Goal: Register for event/course

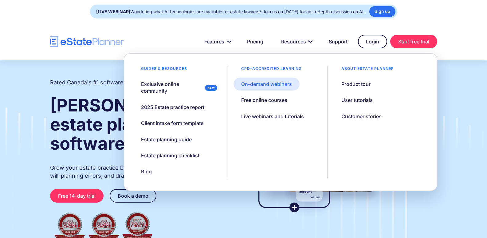
click at [264, 86] on div "On-demand webinars" at bounding box center [266, 84] width 51 height 7
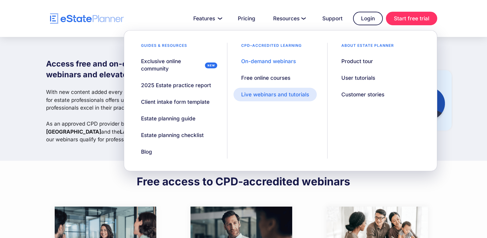
click at [270, 96] on div "Live webinars and tutorials" at bounding box center [275, 94] width 68 height 7
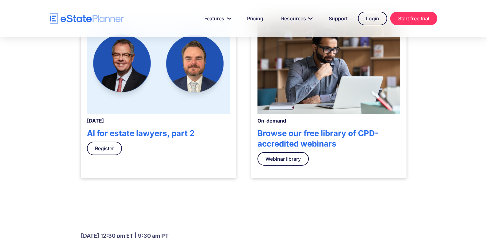
scroll to position [215, 0]
click at [285, 156] on link "Webinar library" at bounding box center [283, 159] width 51 height 14
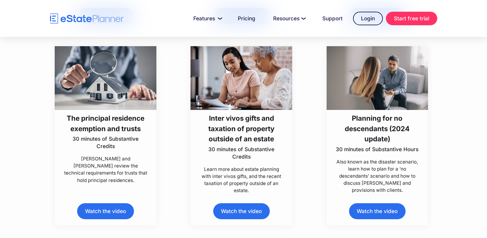
scroll to position [1138, 0]
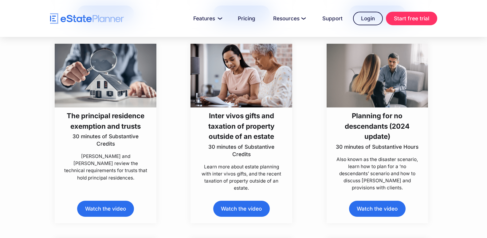
click at [100, 123] on h3 "The principal residence exemption and trusts" at bounding box center [105, 120] width 85 height 21
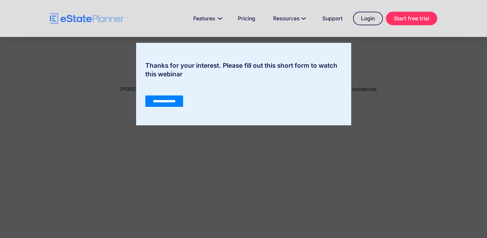
click at [158, 99] on input "**********" at bounding box center [164, 101] width 38 height 12
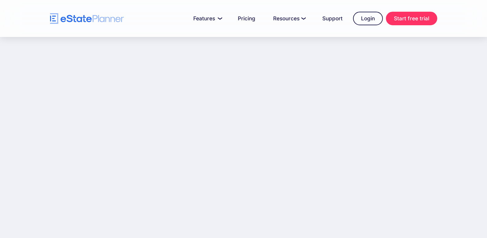
scroll to position [78, 0]
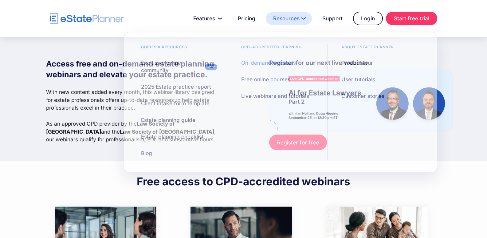
click at [295, 18] on link "Resources" at bounding box center [289, 18] width 46 height 12
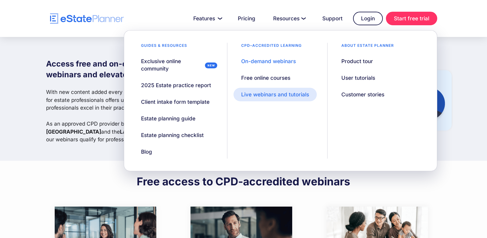
click at [267, 95] on div "Live webinars and tutorials" at bounding box center [275, 94] width 68 height 7
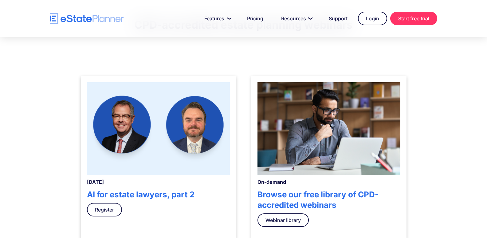
scroll to position [246, 0]
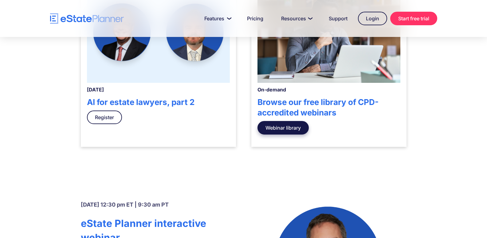
click at [278, 129] on link "Webinar library" at bounding box center [283, 128] width 51 height 14
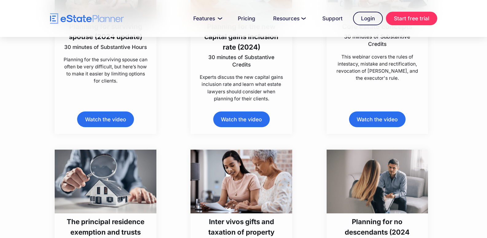
scroll to position [1076, 0]
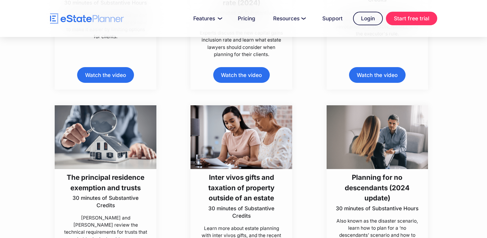
click at [108, 178] on h3 "The principal residence exemption and trusts" at bounding box center [105, 182] width 85 height 21
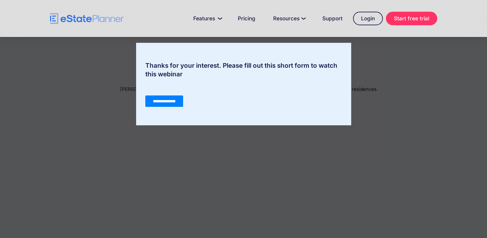
click at [166, 103] on input "**********" at bounding box center [164, 101] width 38 height 12
click at [168, 100] on input "**********" at bounding box center [164, 101] width 38 height 12
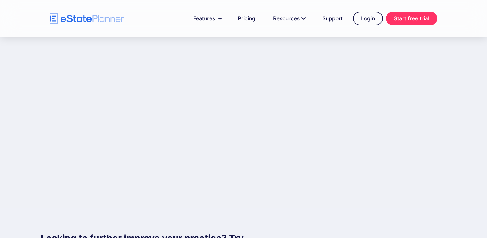
scroll to position [78, 0]
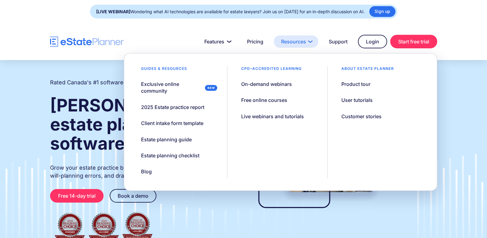
click at [292, 41] on link "Resources" at bounding box center [296, 41] width 45 height 12
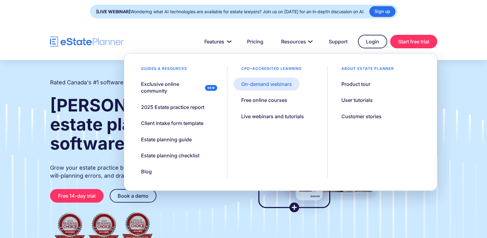
click at [280, 84] on div "On-demand webinars" at bounding box center [266, 84] width 51 height 7
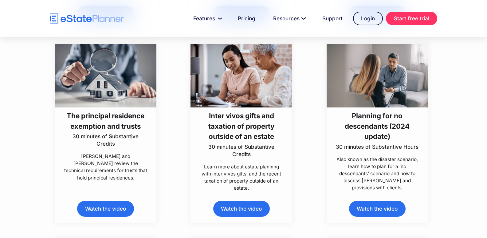
scroll to position [1107, 0]
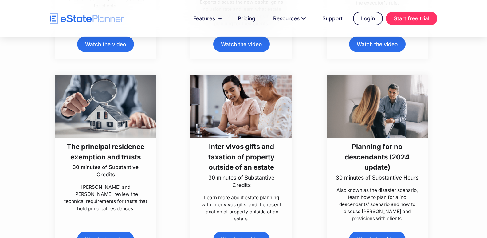
click at [114, 151] on h3 "The principal residence exemption and trusts" at bounding box center [105, 151] width 85 height 21
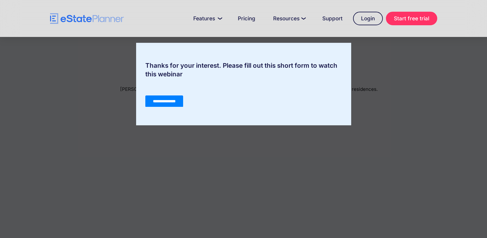
click at [153, 105] on input "**********" at bounding box center [164, 101] width 38 height 12
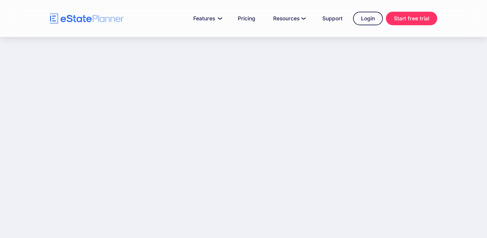
scroll to position [154, 0]
drag, startPoint x: 159, startPoint y: 103, endPoint x: 172, endPoint y: 189, distance: 87.1
click at [172, 189] on div "The principal residence exemption and trusts 30 minutes of Substantive Credits …" at bounding box center [249, 38] width 406 height 311
click at [367, 17] on link "Login" at bounding box center [368, 19] width 30 height 14
